Goal: Transaction & Acquisition: Purchase product/service

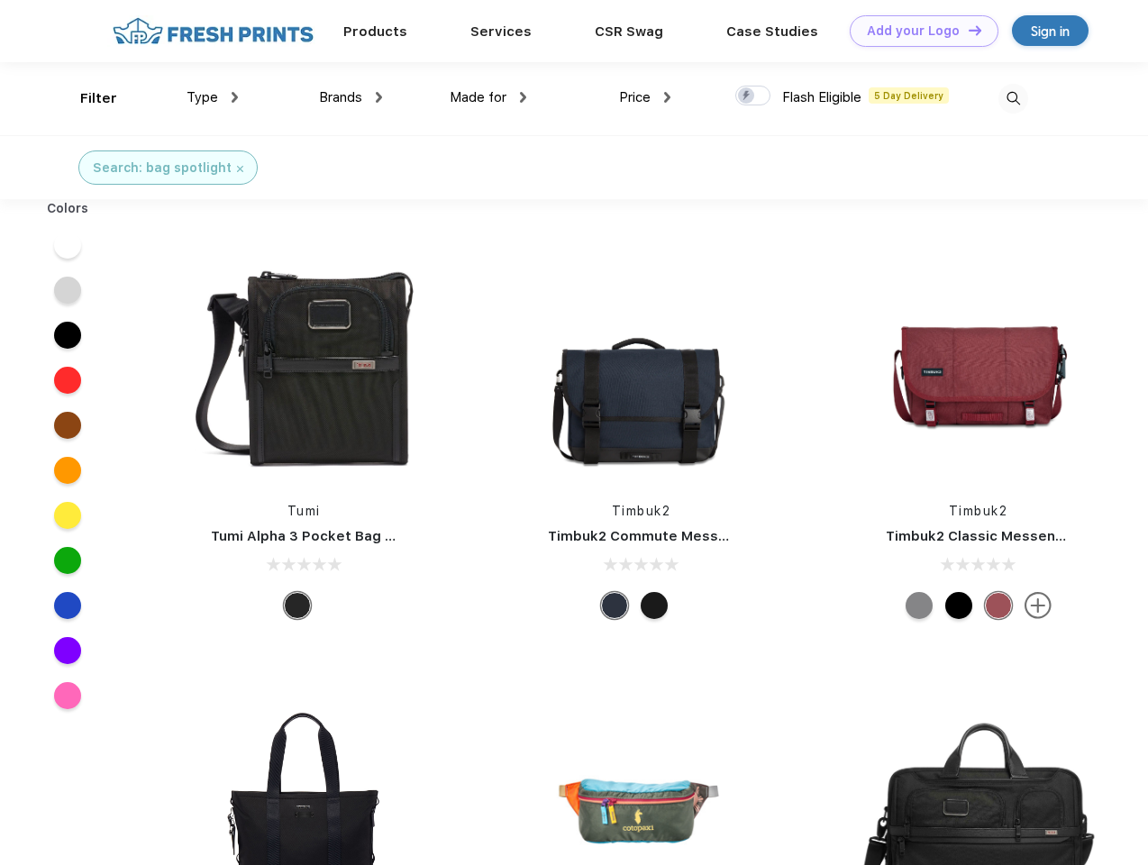
scroll to position [1, 0]
click at [918, 31] on link "Add your Logo Design Tool" at bounding box center [924, 31] width 149 height 32
click at [0, 0] on div "Design Tool" at bounding box center [0, 0] width 0 height 0
click at [967, 30] on link "Add your Logo Design Tool" at bounding box center [924, 31] width 149 height 32
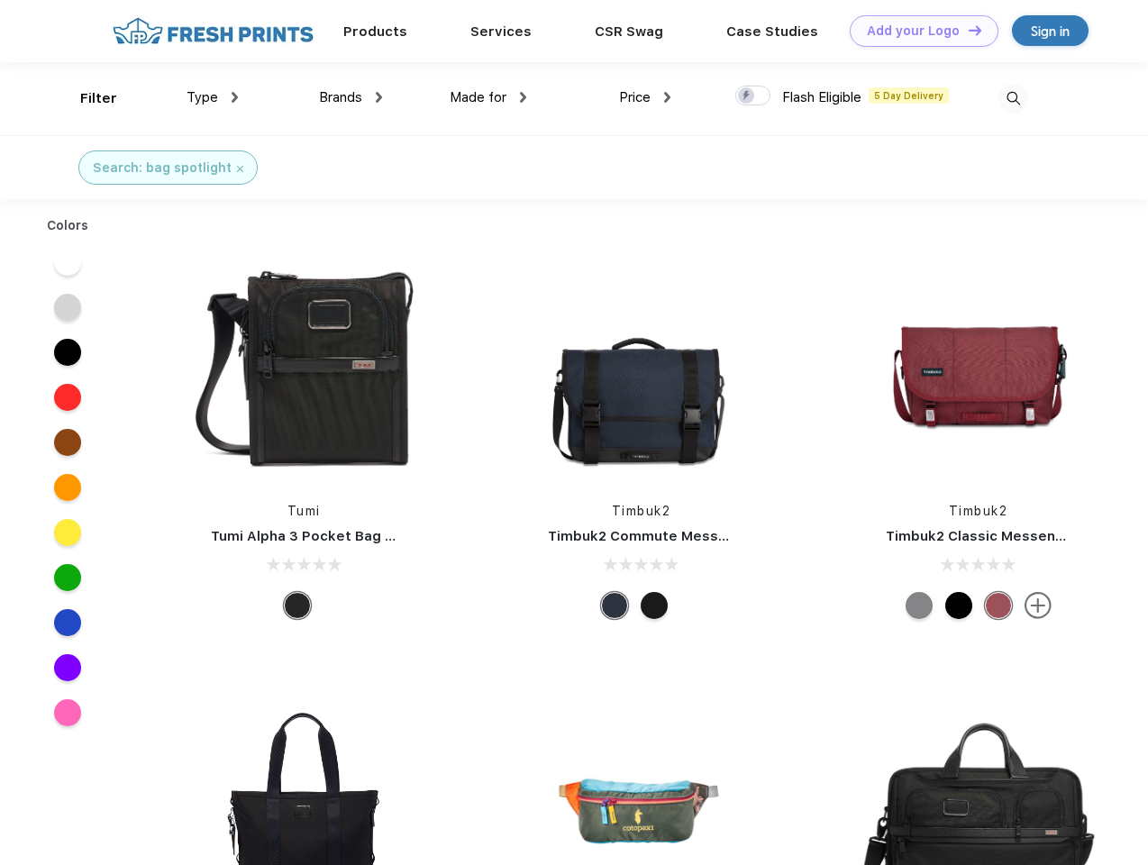
click at [87, 98] on div "Filter" at bounding box center [98, 98] width 37 height 21
click at [213, 97] on span "Type" at bounding box center [203, 97] width 32 height 16
click at [351, 97] on span "Brands" at bounding box center [340, 97] width 43 height 16
click at [489, 97] on span "Made for" at bounding box center [478, 97] width 57 height 16
click at [645, 97] on span "Price" at bounding box center [635, 97] width 32 height 16
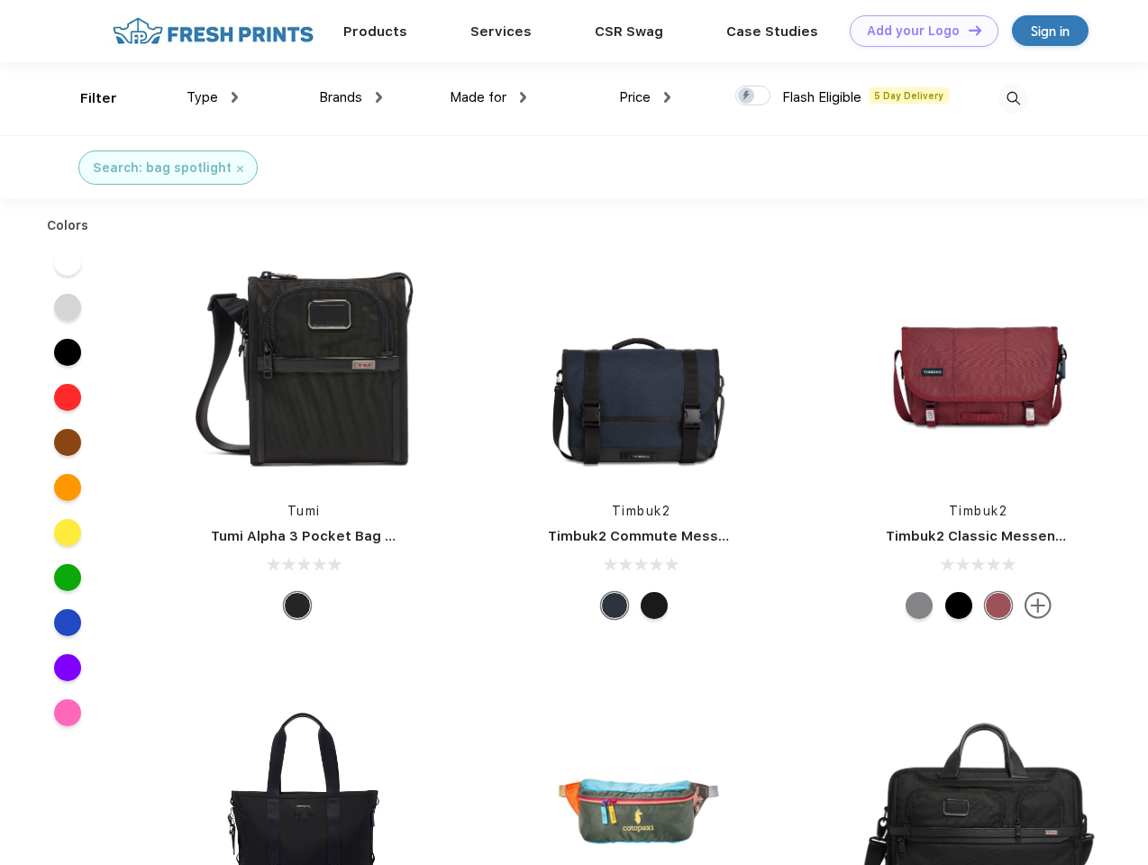
click at [754, 96] on div at bounding box center [752, 96] width 35 height 20
click at [747, 96] on input "checkbox" at bounding box center [741, 91] width 12 height 12
click at [1013, 98] on img at bounding box center [1014, 99] width 30 height 30
